Goal: Transaction & Acquisition: Purchase product/service

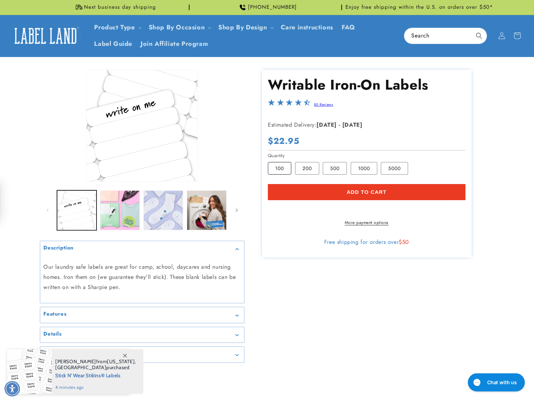
click at [277, 168] on label "100 Variant sold out or unavailable" at bounding box center [279, 168] width 23 height 13
